Goal: Task Accomplishment & Management: Use online tool/utility

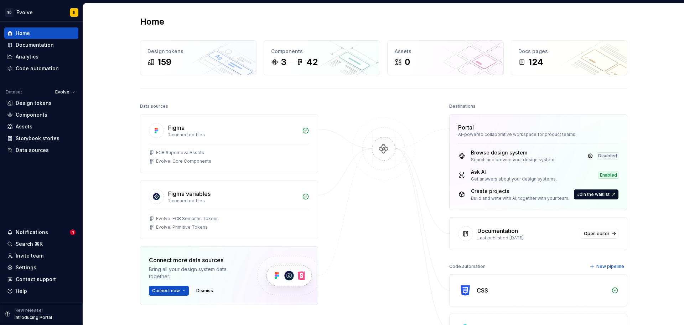
click at [103, 58] on div "Home Design tokens 159 Components 3 42 Assets 0 Docs pages 124 Data sources Fig…" at bounding box center [383, 195] width 601 height 384
click at [29, 44] on div "Documentation" at bounding box center [35, 44] width 38 height 7
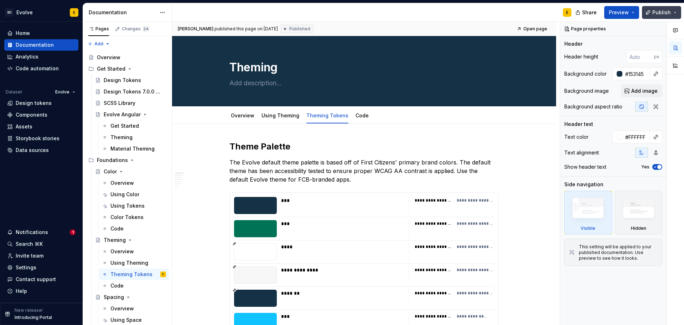
click at [664, 11] on span "Publish" at bounding box center [661, 12] width 19 height 7
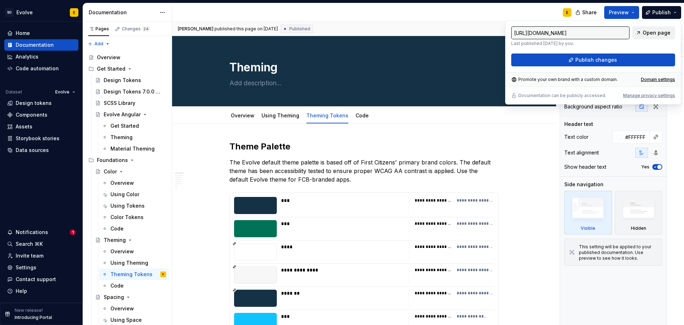
click at [668, 37] on link "Open page" at bounding box center [653, 32] width 43 height 13
type textarea "*"
